Goal: Task Accomplishment & Management: Use online tool/utility

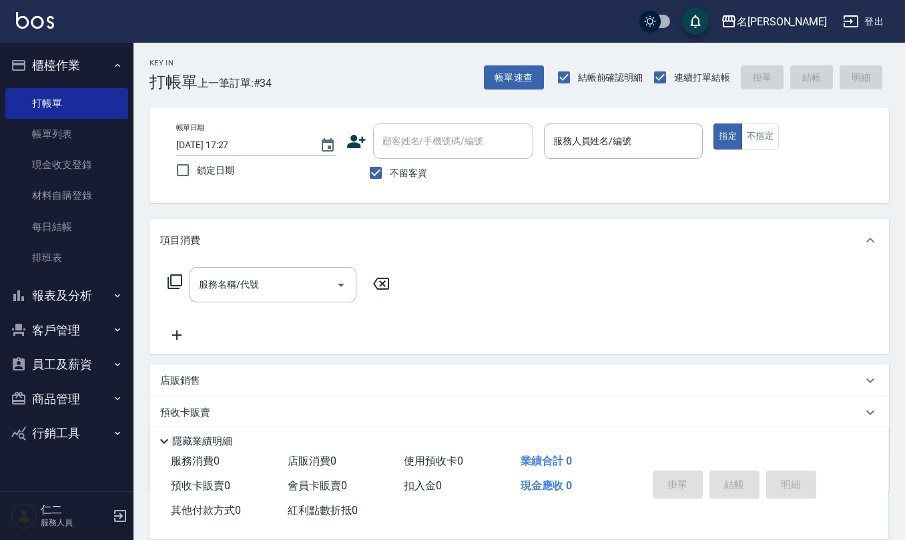
drag, startPoint x: 369, startPoint y: 371, endPoint x: 388, endPoint y: 356, distance: 24.7
click at [387, 360] on div "項目消費 服務名稱/代號 服務名稱/代號 店販銷售 服務人員姓名/編號 服務人員姓名/編號 商品代號/名稱 商品代號/名稱 預收卡販賣 卡券名稱/代號 卡券名…" at bounding box center [518, 355] width 739 height 273
click at [468, 334] on div "服務名稱/代號 服務名稱/代號" at bounding box center [518, 307] width 739 height 92
click at [617, 204] on div "Key In 打帳單 上一筆訂單:#34 帳單速查 結帳前確認明細 連續打單結帳 掛單 結帳 明細 帳單日期 [DATE] 17:27 鎖定日期 顧客姓名/手…" at bounding box center [518, 330] width 771 height 575
click at [614, 150] on input "服務人員姓名/編號" at bounding box center [623, 140] width 147 height 23
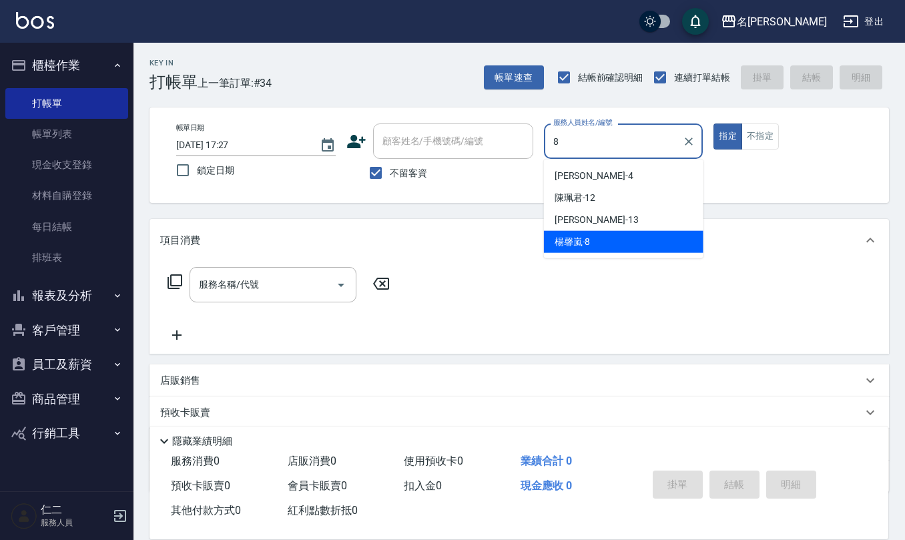
type input "[PERSON_NAME]-8"
type button "true"
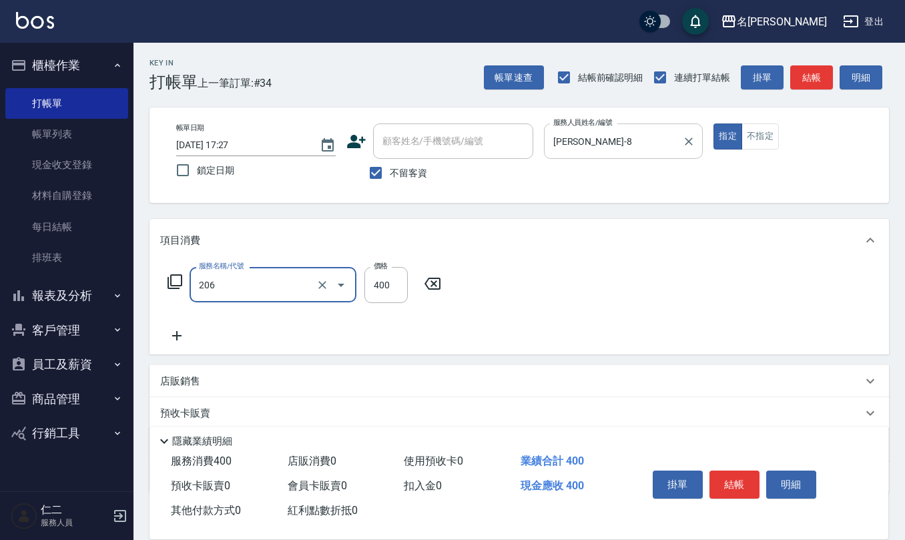
type input "健康洗(206)"
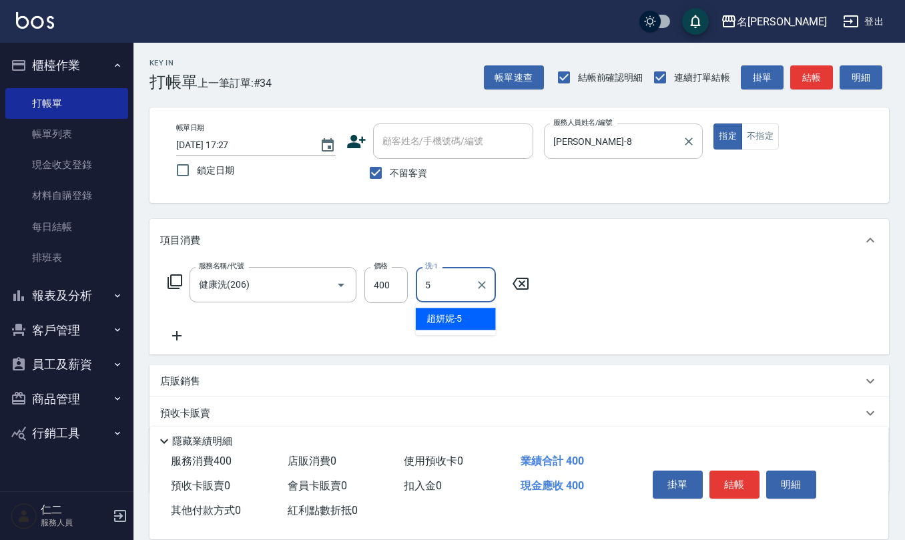
type input "[PERSON_NAME]5"
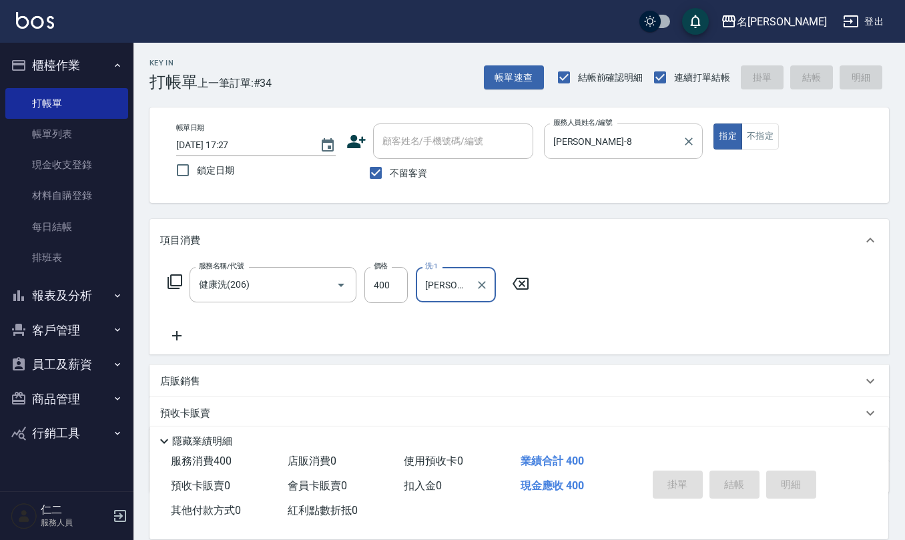
type input "[DATE] 18:37"
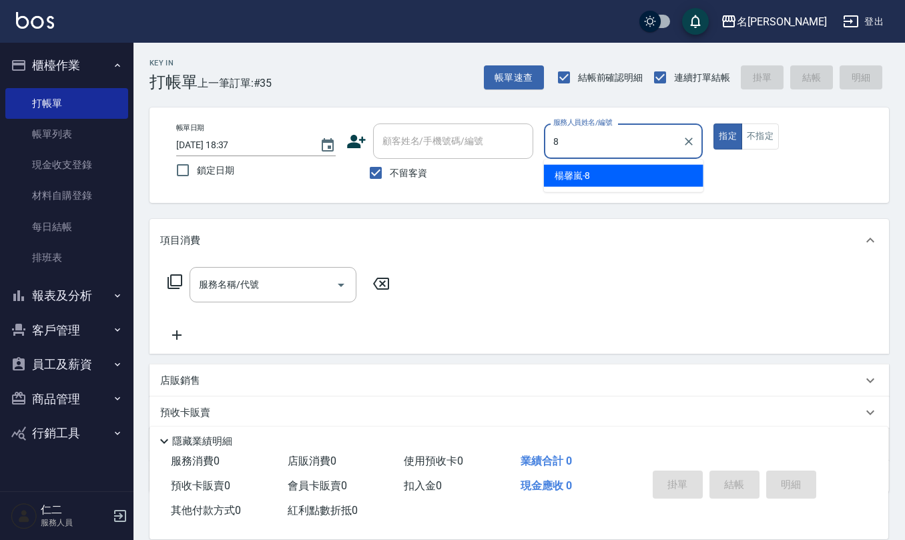
type input "[PERSON_NAME]-8"
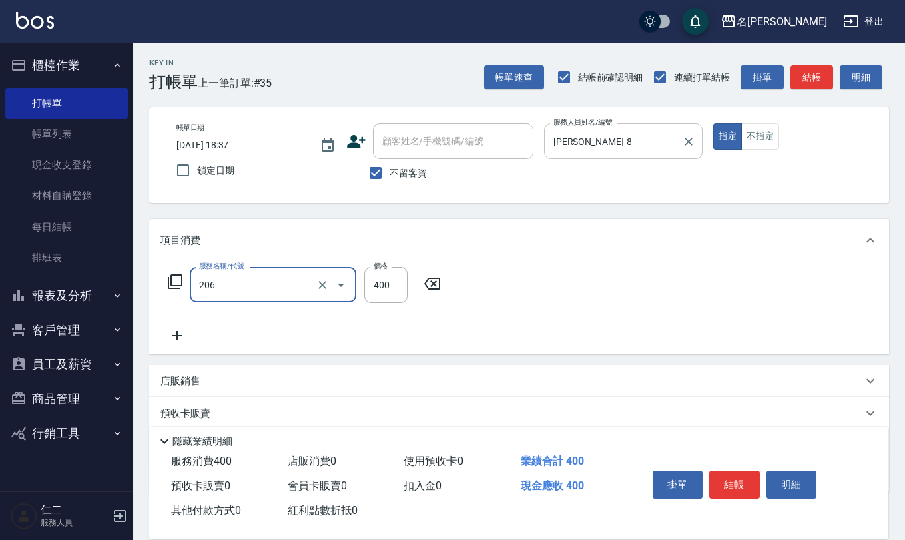
type input "健康洗(206)"
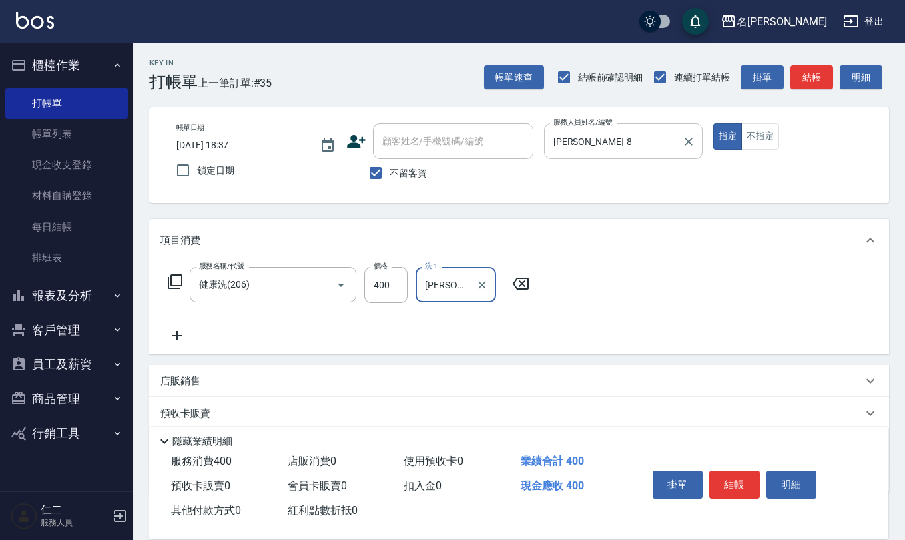
type input "[PERSON_NAME]-32"
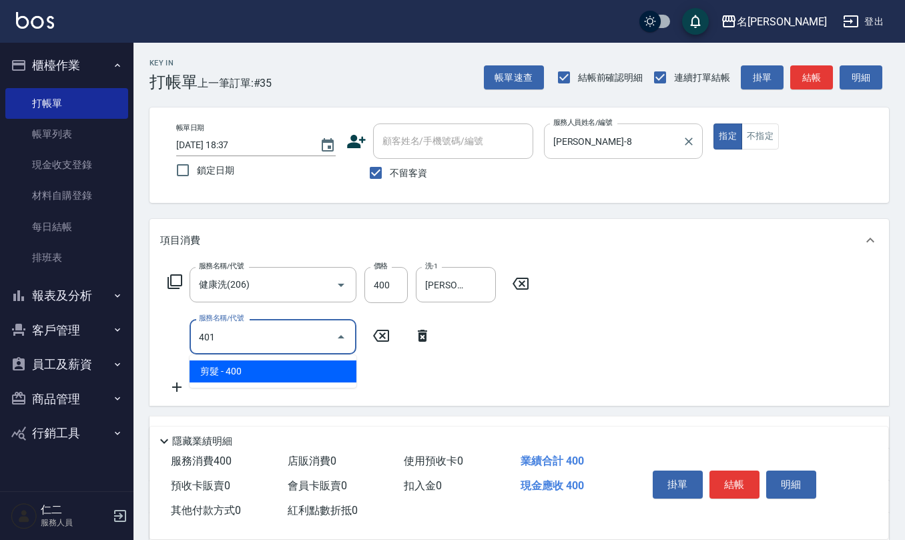
type input "剪髮(401)"
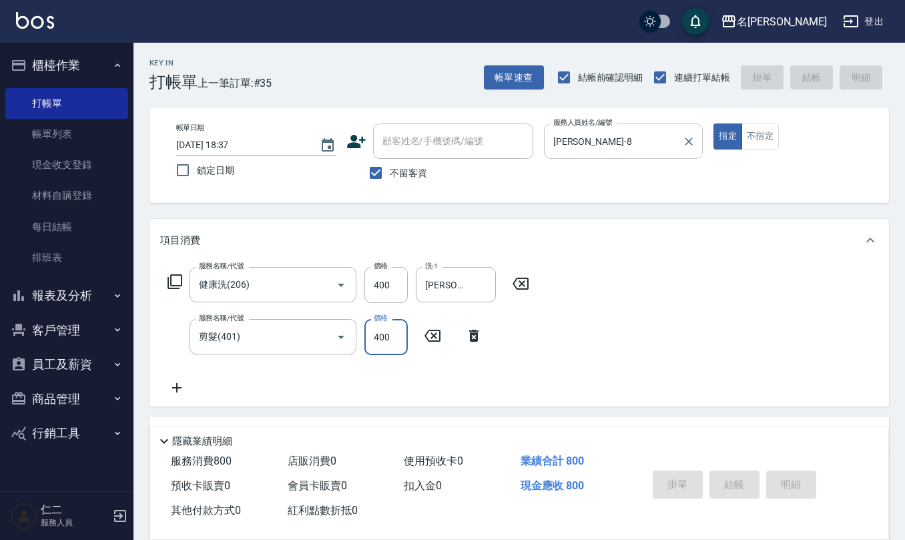
type input "[DATE] 18:38"
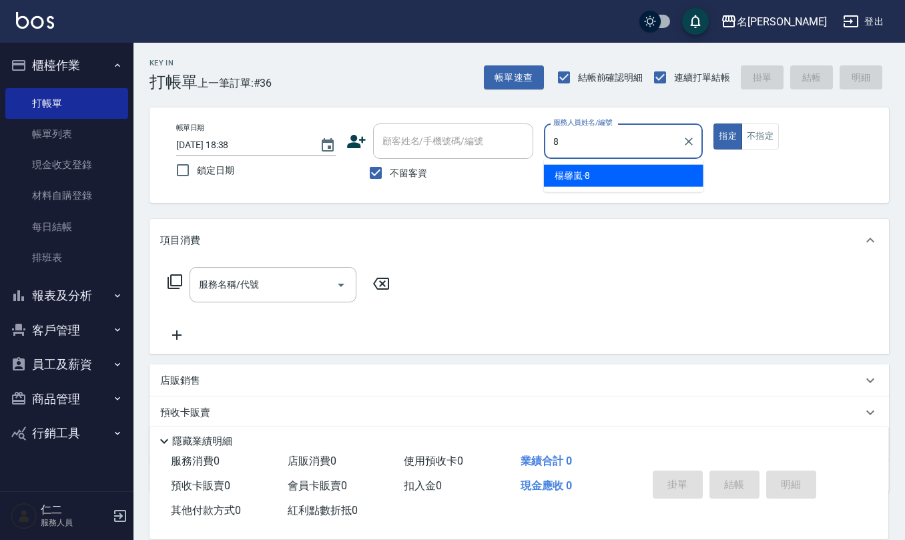
type input "[PERSON_NAME]-8"
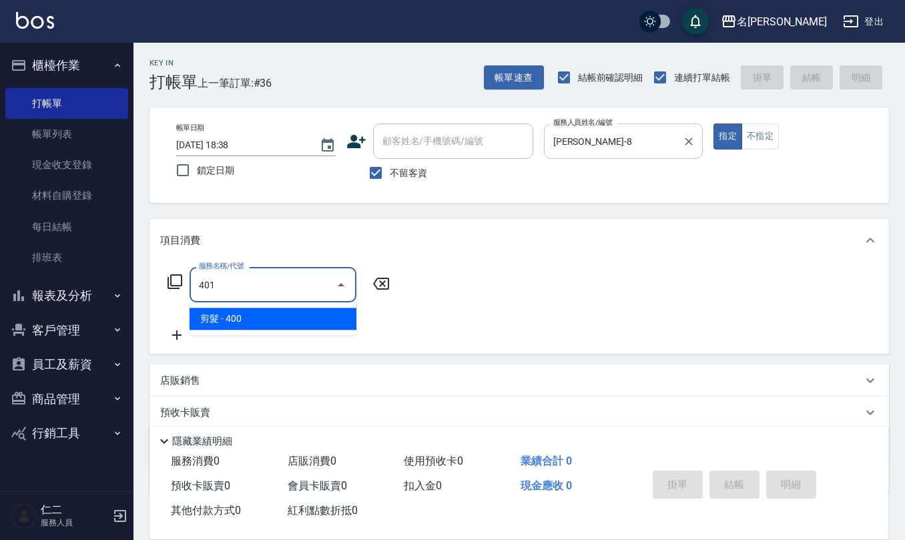
type input "剪髮(401)"
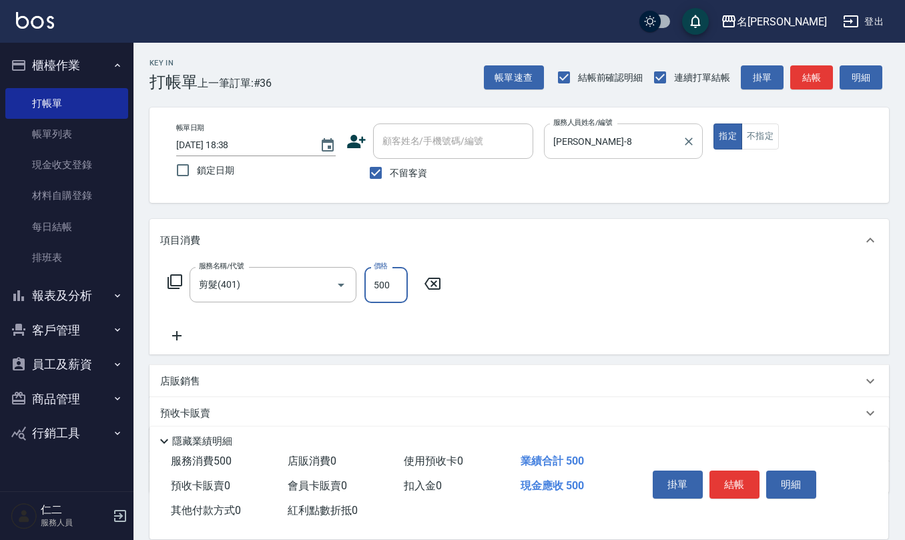
type input "500"
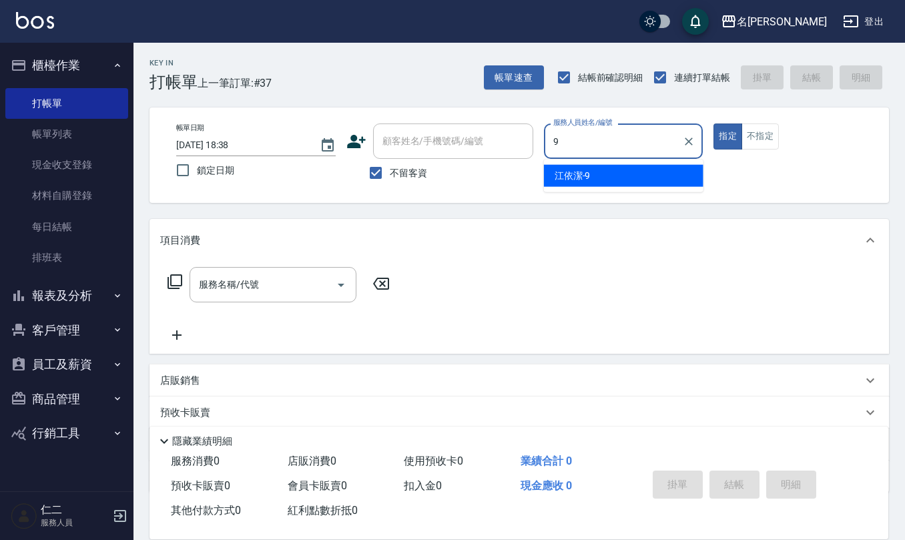
type input "[PERSON_NAME]-9"
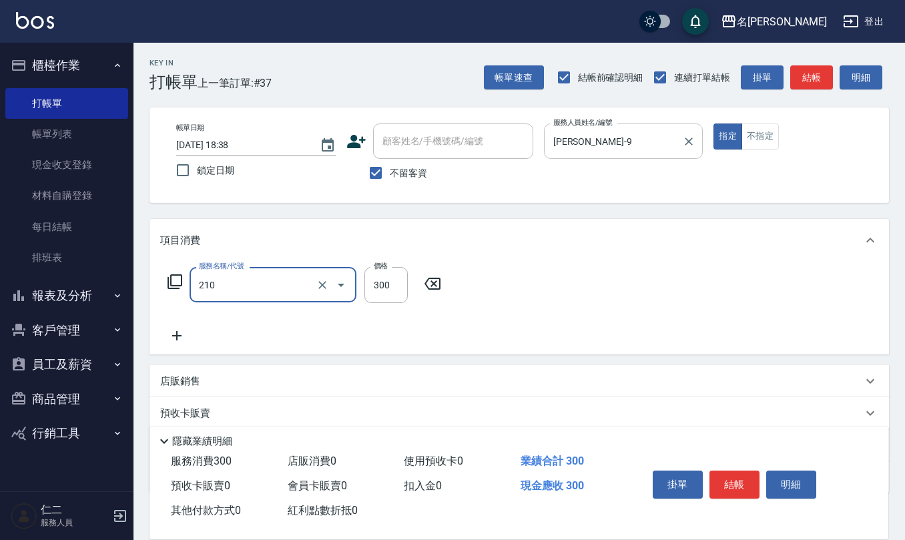
type input "歐娜洗髮精(210)"
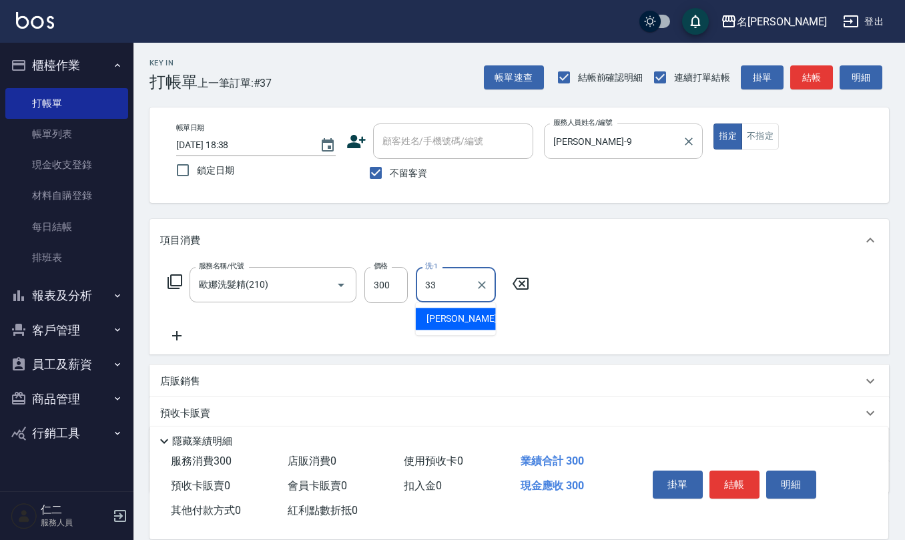
type input "竹儀-33"
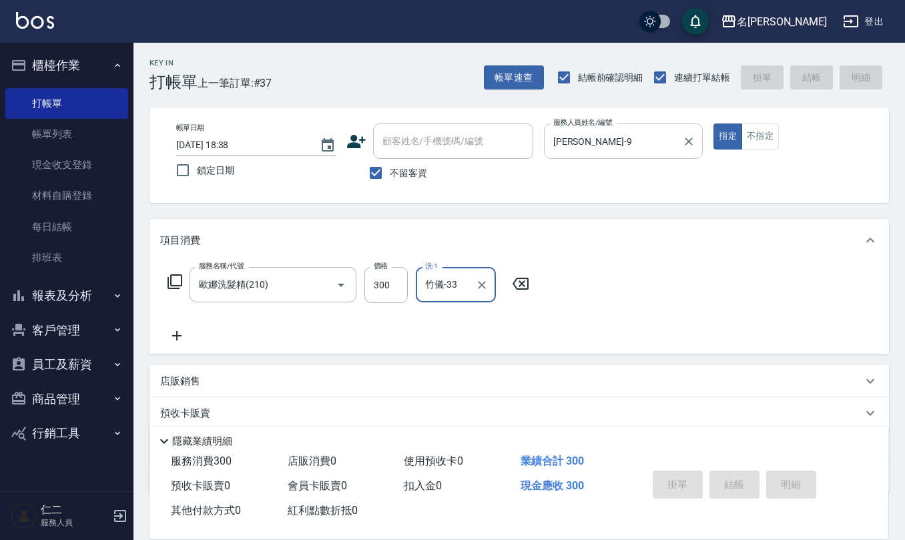
type input "[DATE] 18:39"
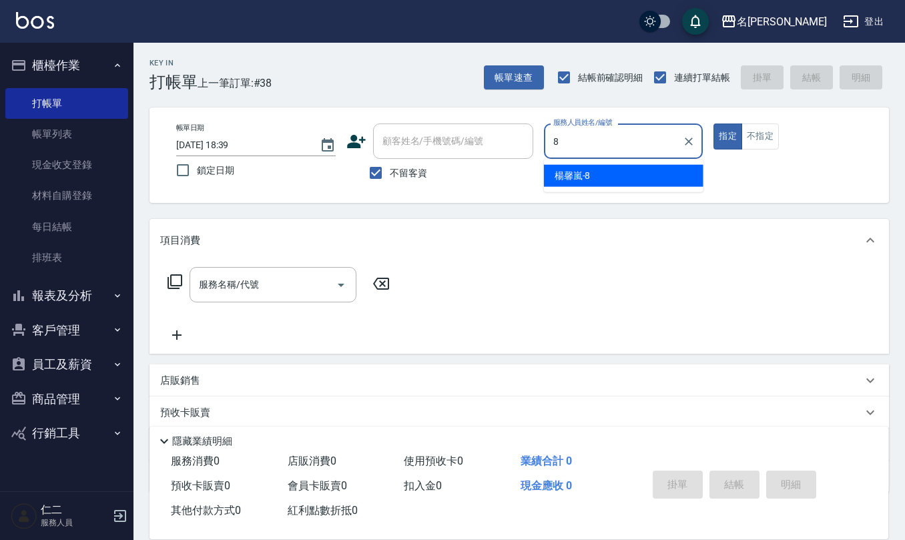
type input "[PERSON_NAME]-8"
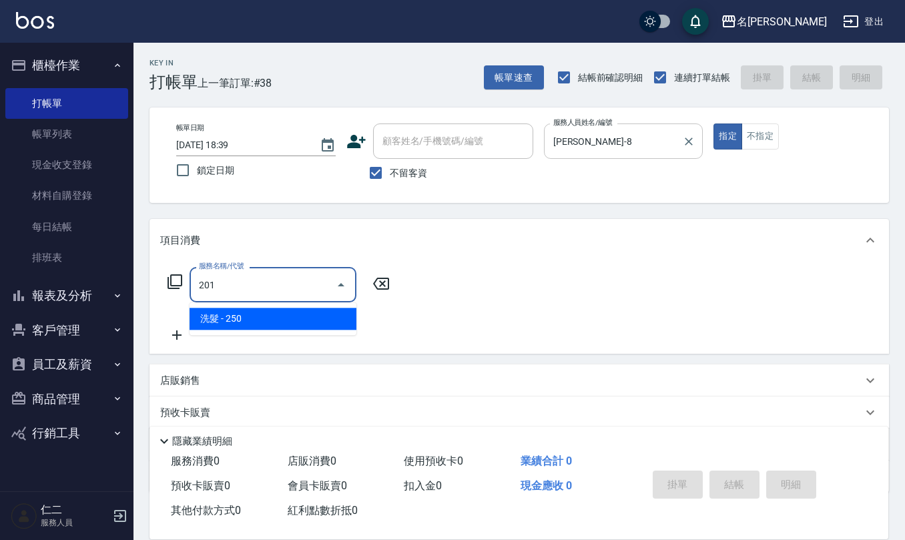
type input "洗髮(201)"
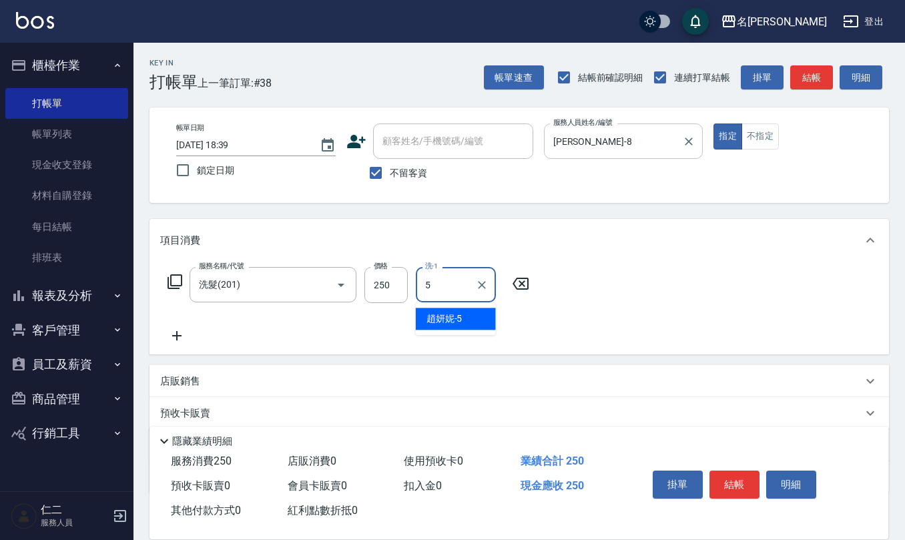
type input "[PERSON_NAME]5"
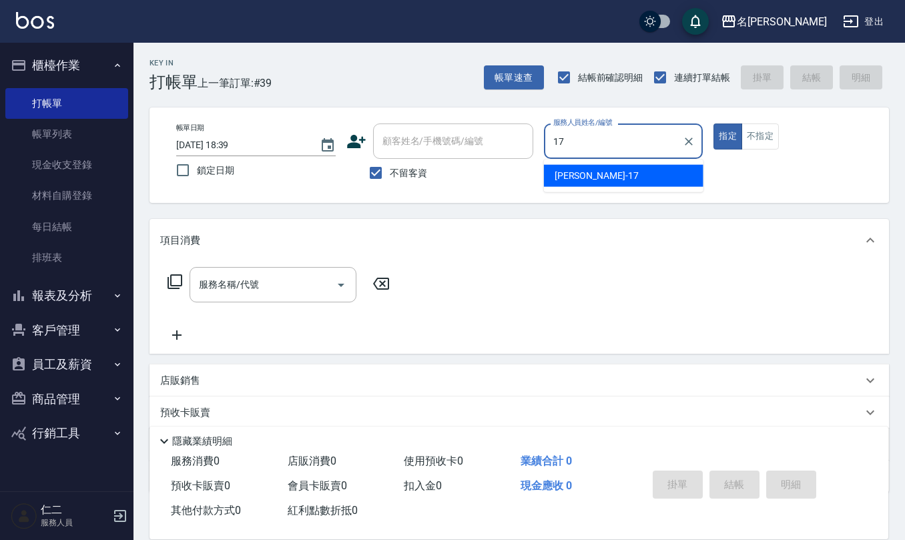
type input "[PERSON_NAME]-17"
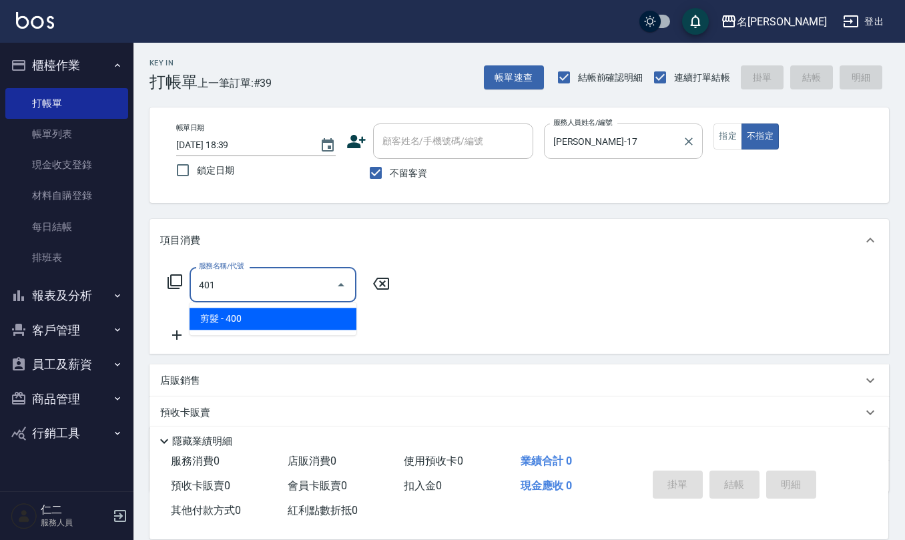
type input "剪髮(401)"
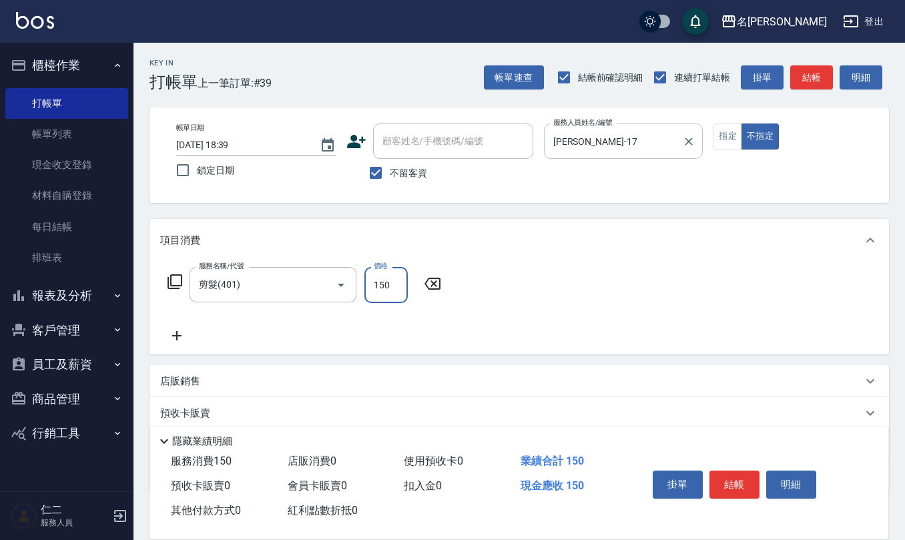
type input "150"
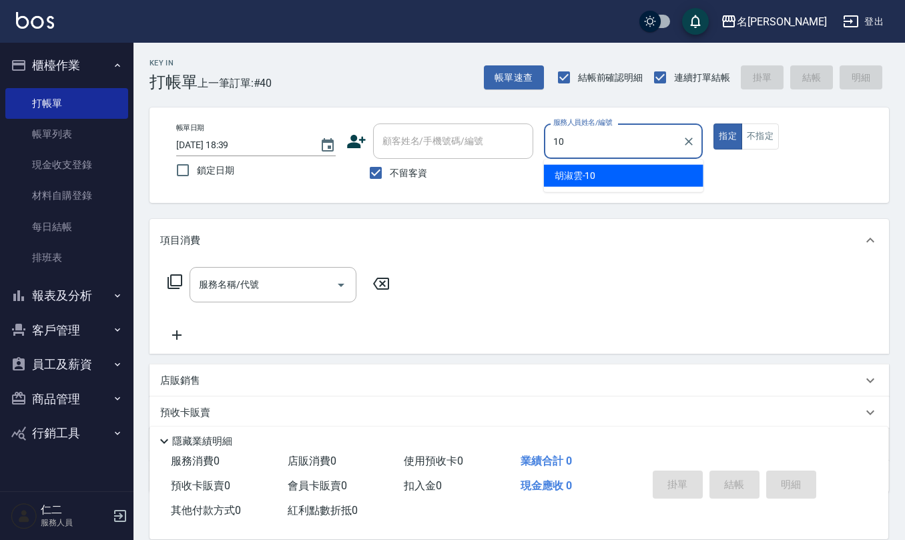
type input "[PERSON_NAME]-10"
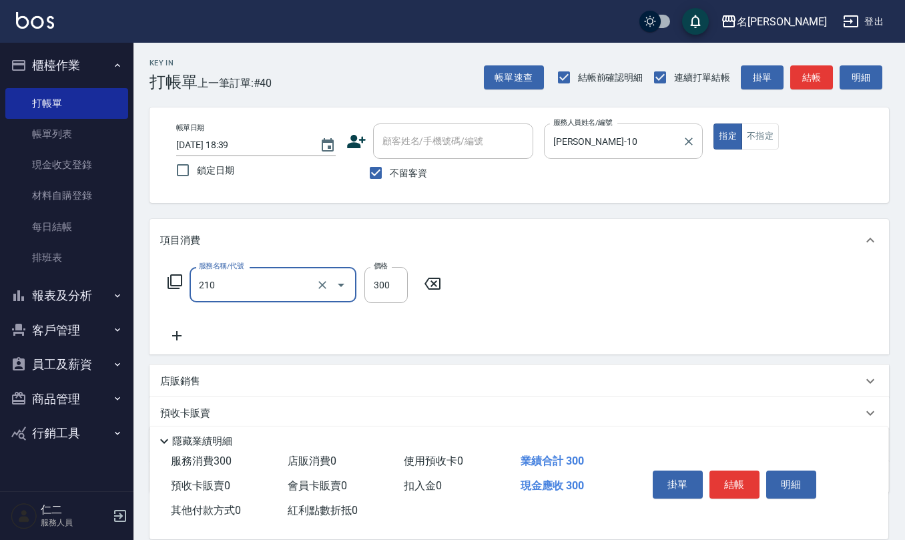
type input "歐娜洗髮精(210)"
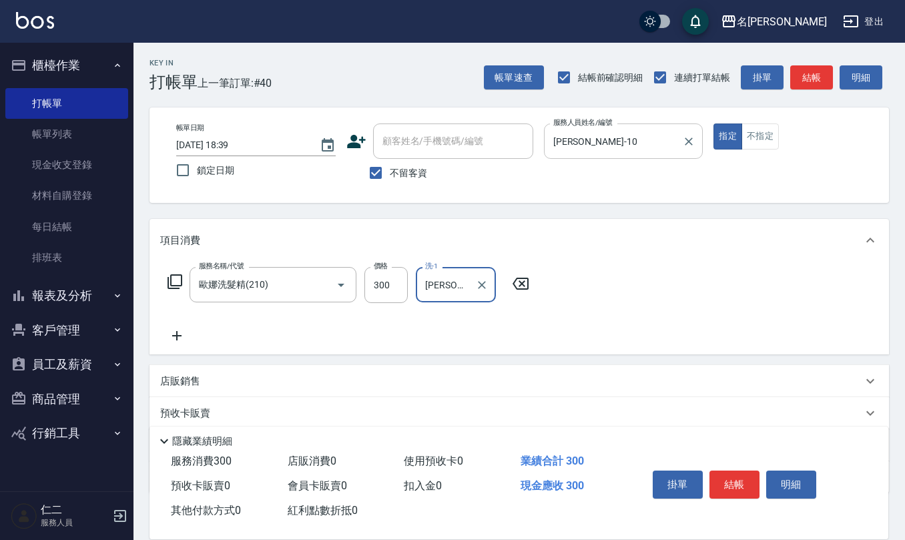
type input "[PERSON_NAME]-10"
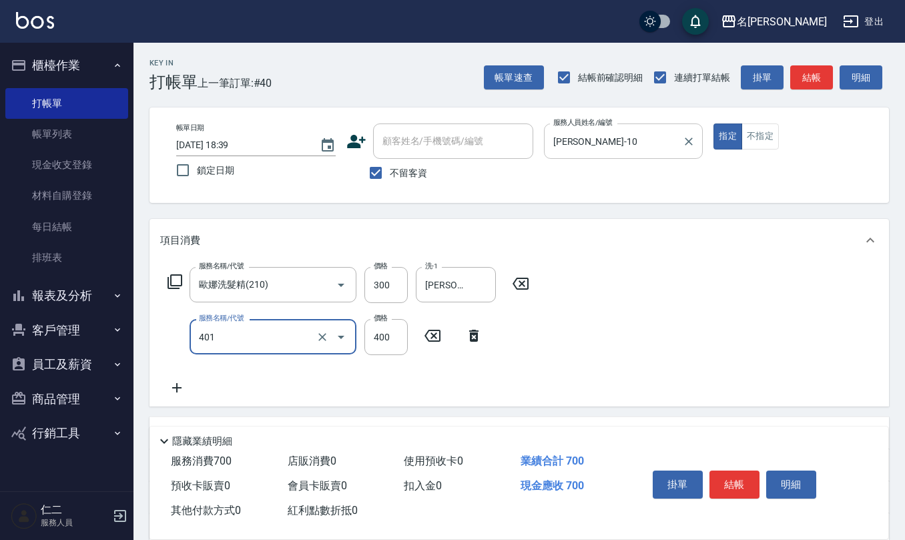
type input "剪髮(401)"
type input "405"
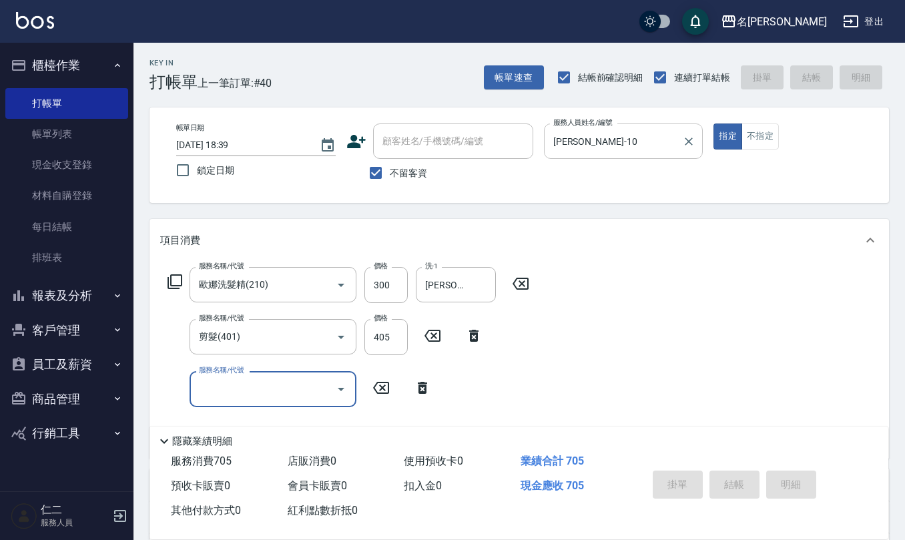
type input "[DATE] 18:40"
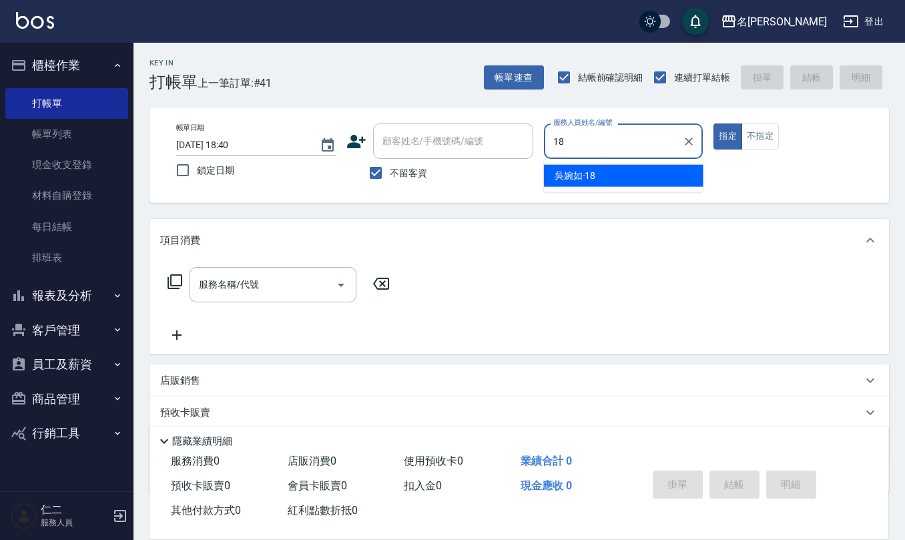
type input "[PERSON_NAME]-18"
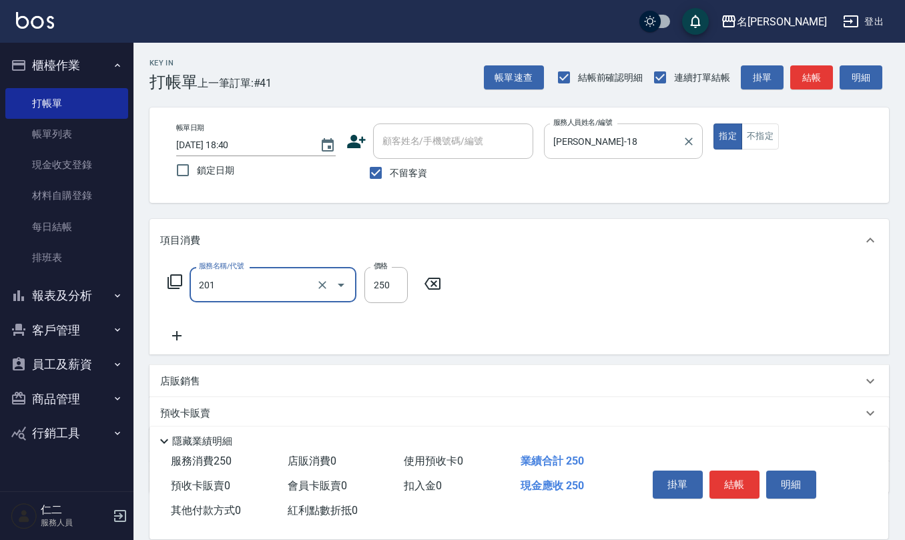
type input "洗髮(201)"
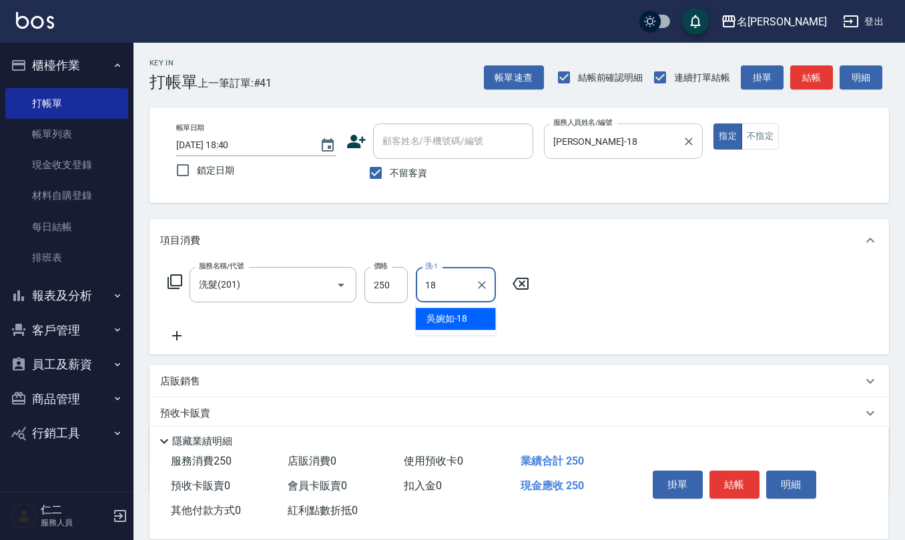
type input "[PERSON_NAME]-18"
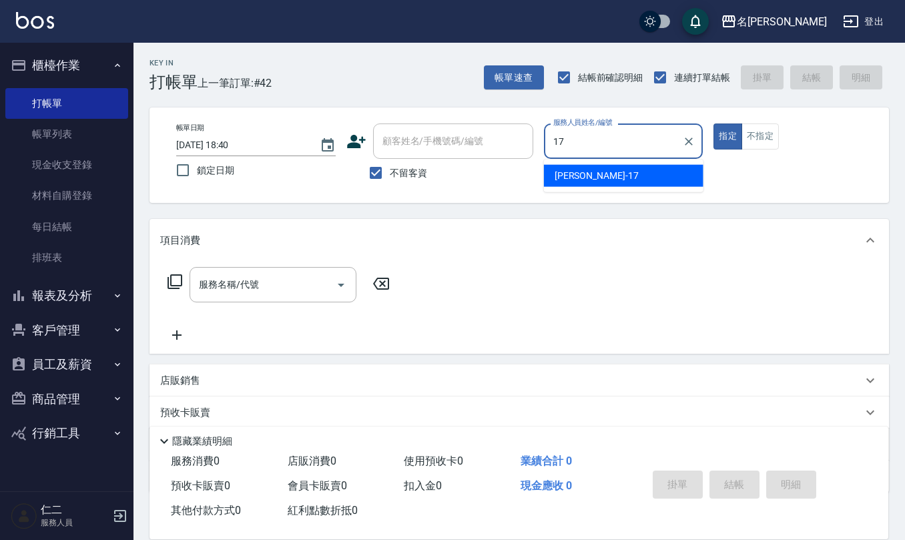
type input "[PERSON_NAME]-17"
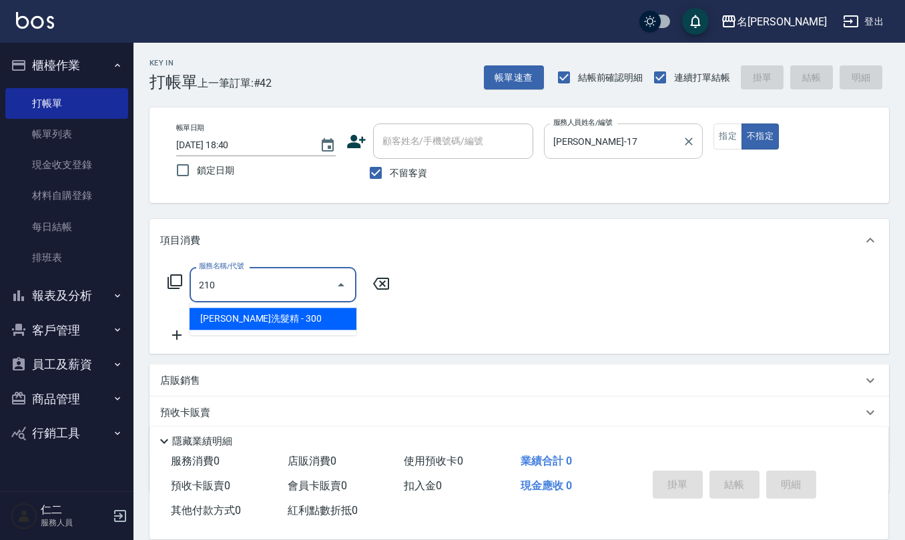
type input "歐娜洗髮精(210)"
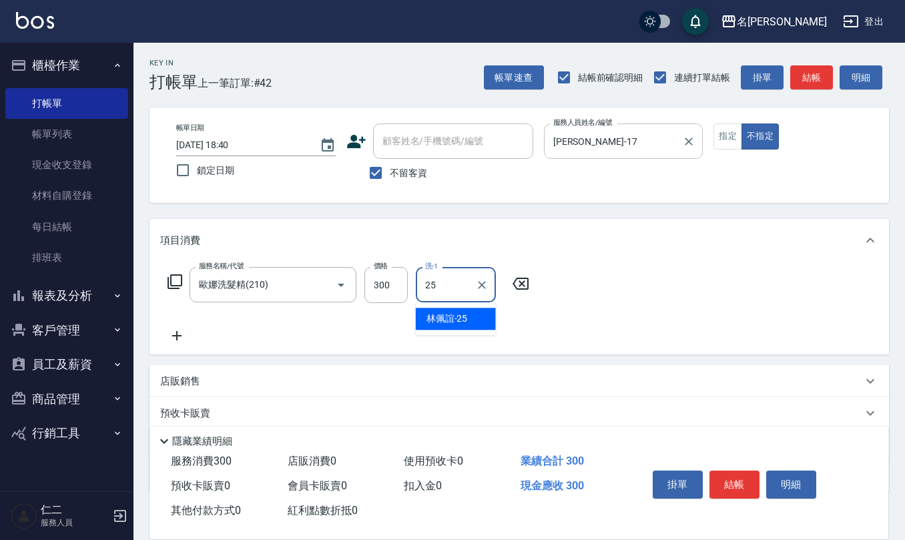
type input "[PERSON_NAME]-25"
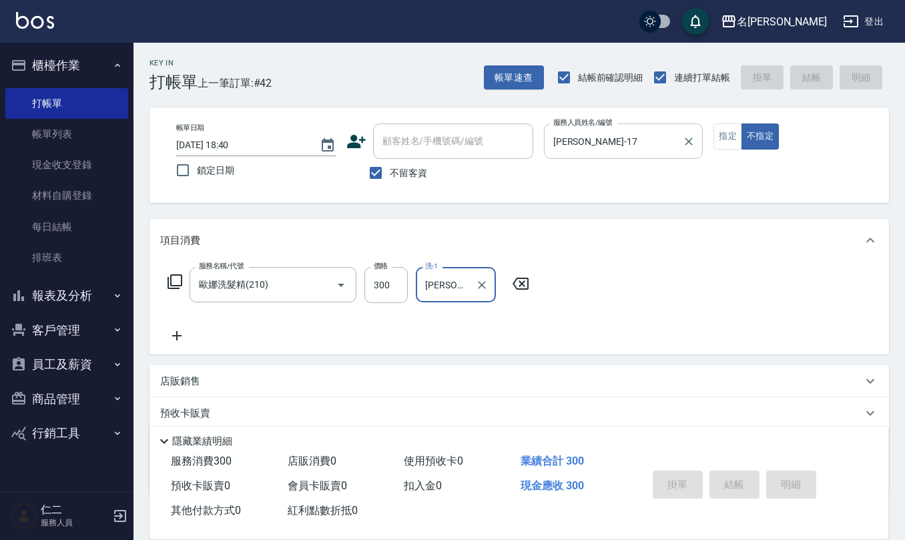
type input "[DATE] 18:41"
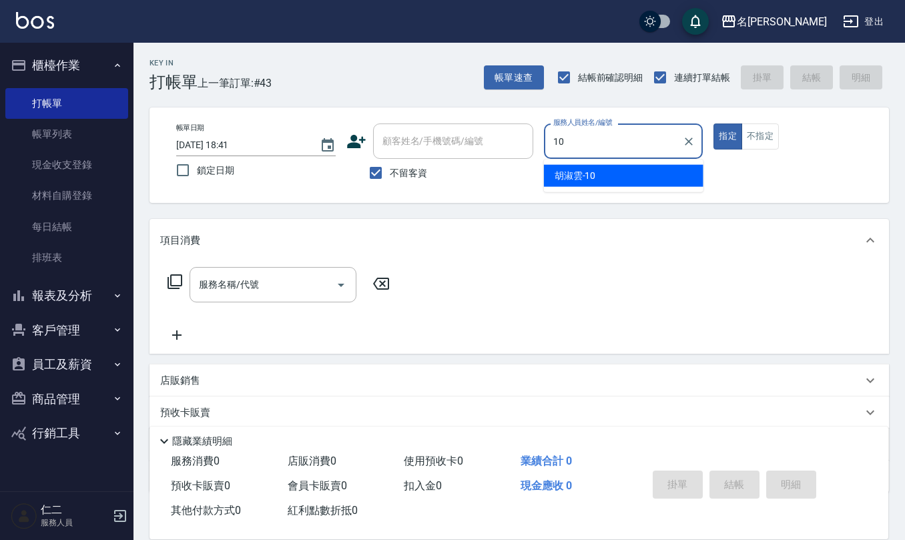
type input "[PERSON_NAME]-10"
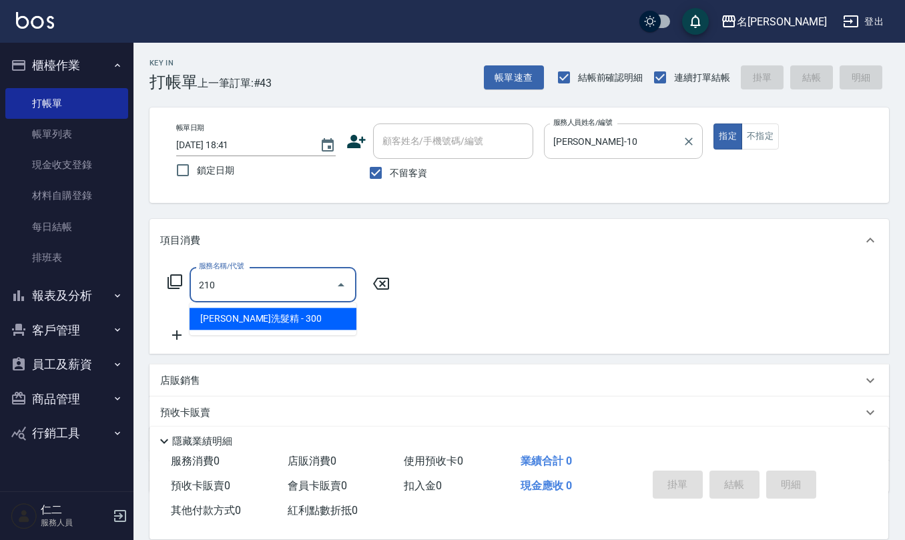
type input "歐娜洗髮精(210)"
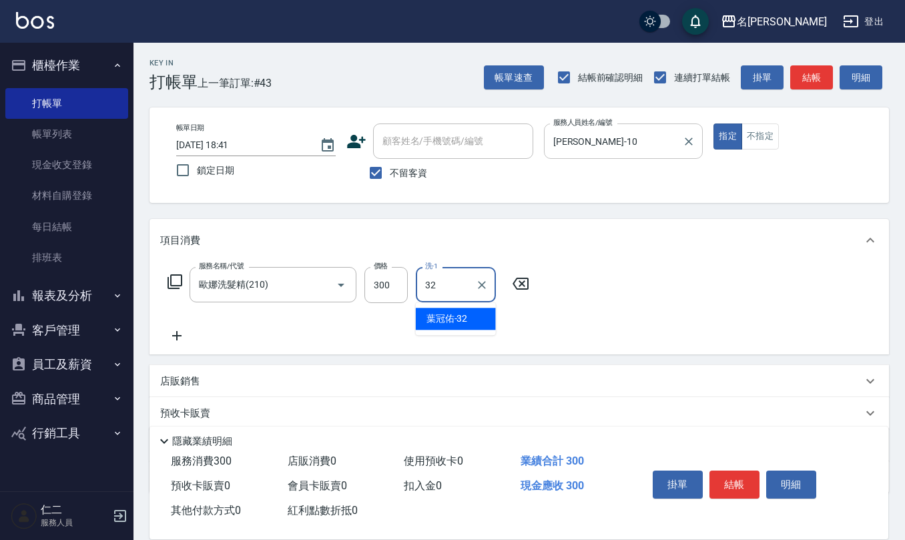
type input "[PERSON_NAME]-32"
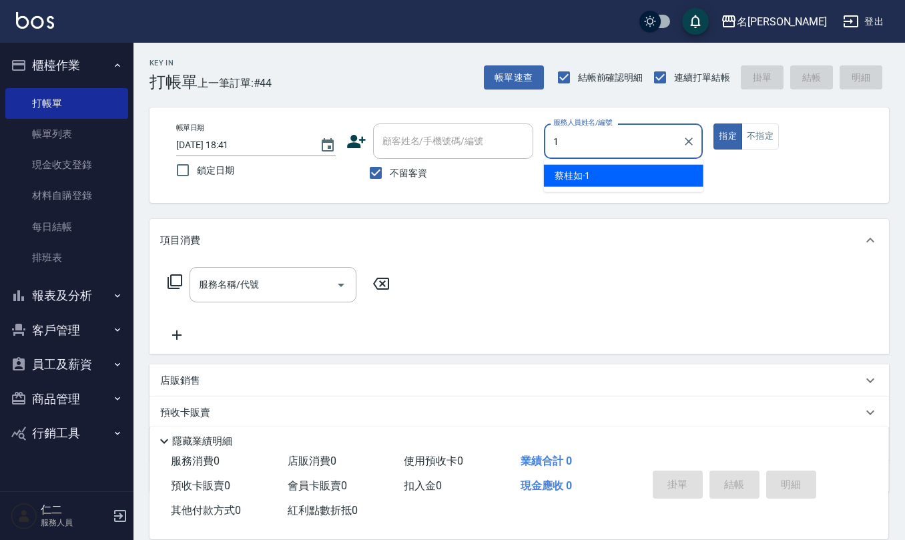
type input "[PERSON_NAME]1"
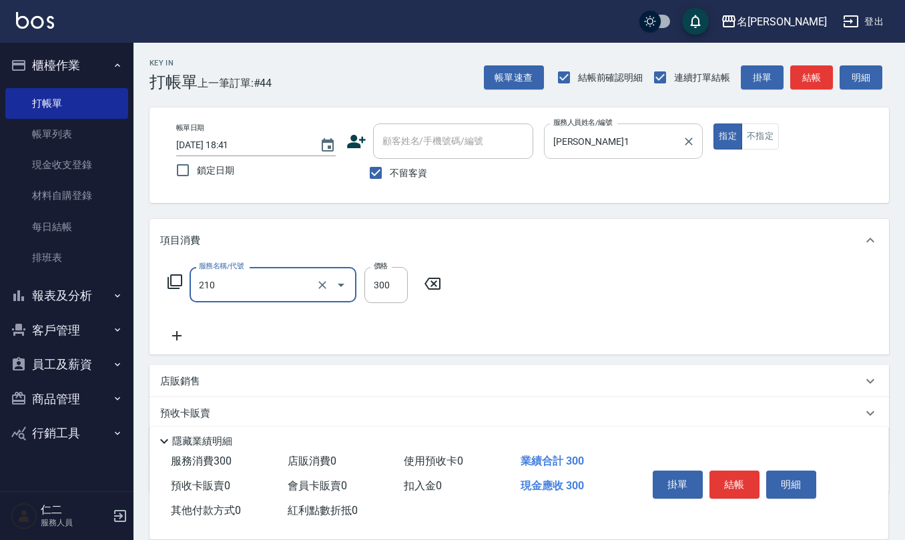
type input "歐娜洗髮精(210)"
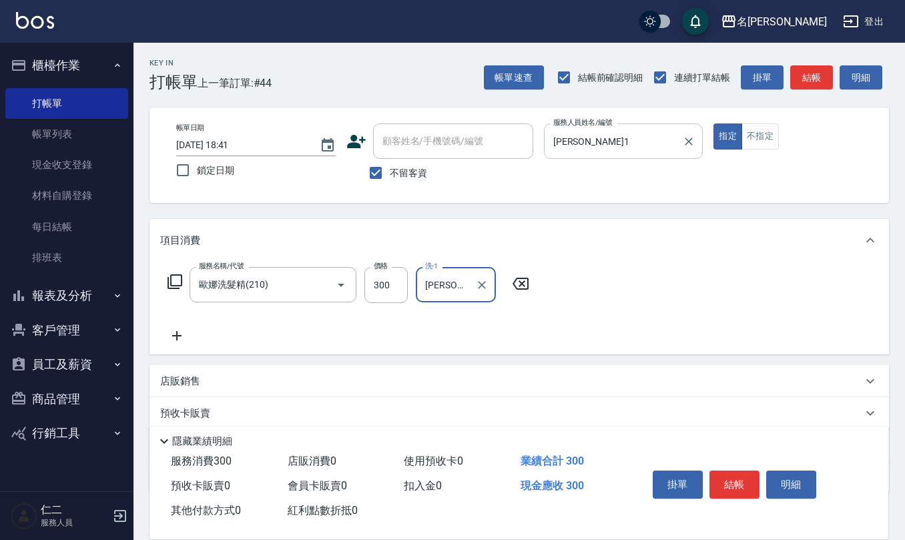
type input "[PERSON_NAME]1"
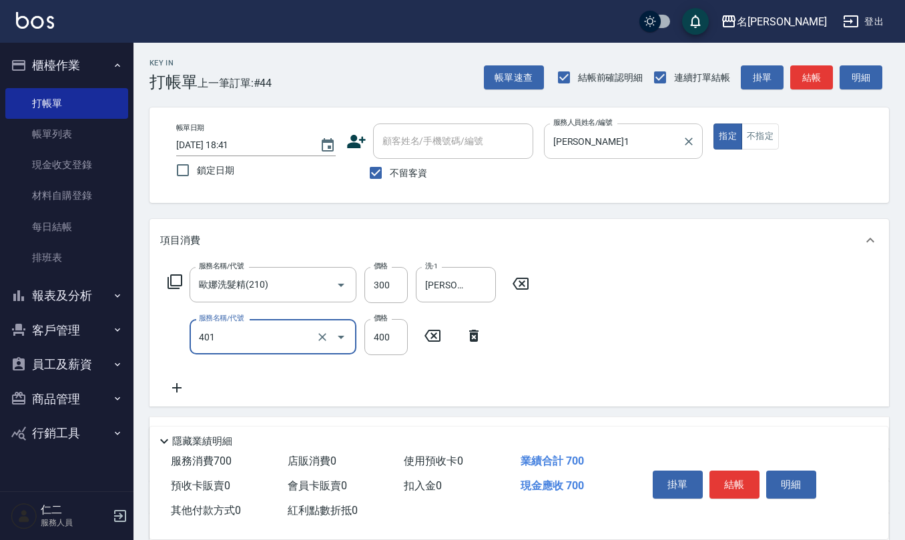
type input "剪髮(401)"
type input "200"
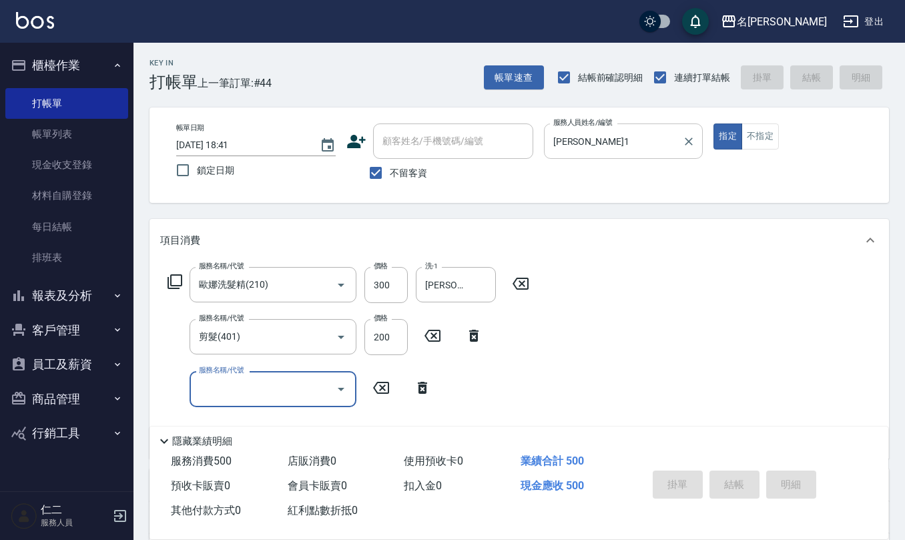
type input "[DATE] 18:42"
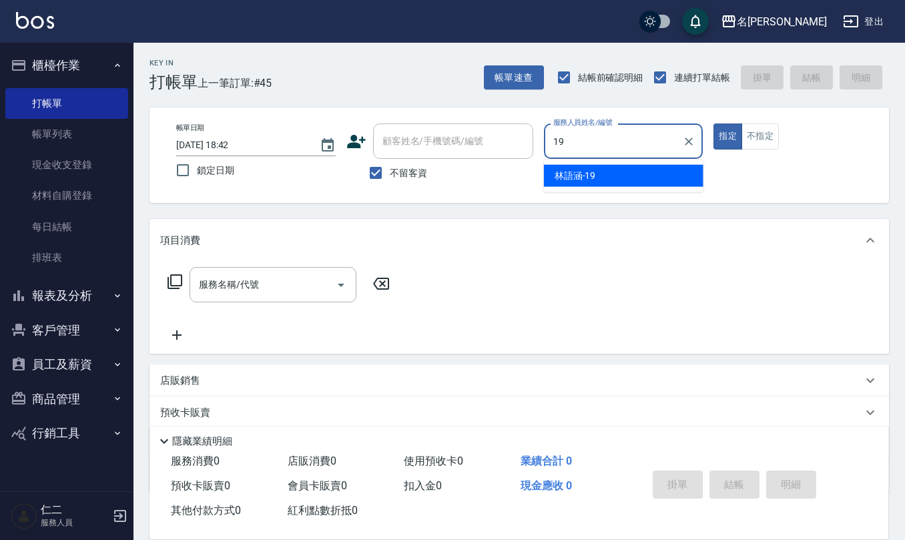
type input "[PERSON_NAME]-19"
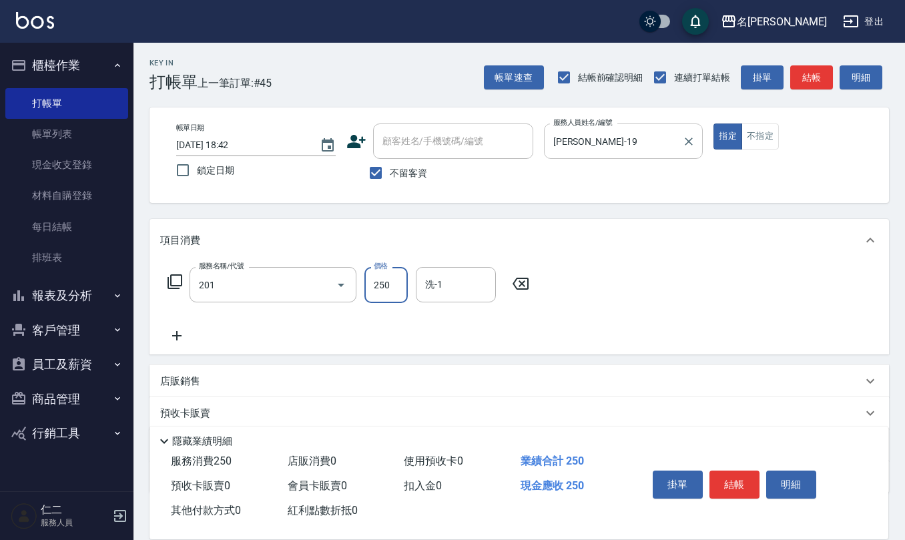
type input "洗髮(201)"
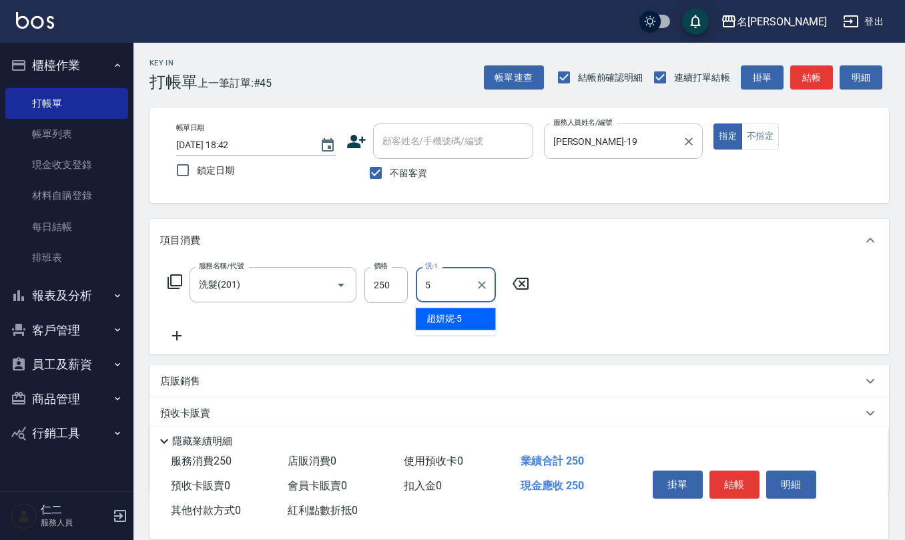
type input "[PERSON_NAME]5"
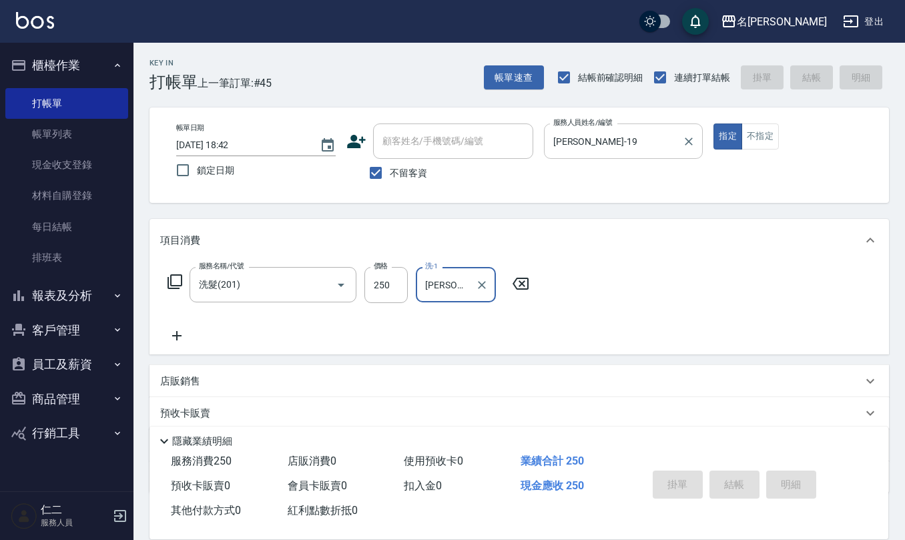
type input "[DATE] 18:43"
